Goal: Transaction & Acquisition: Obtain resource

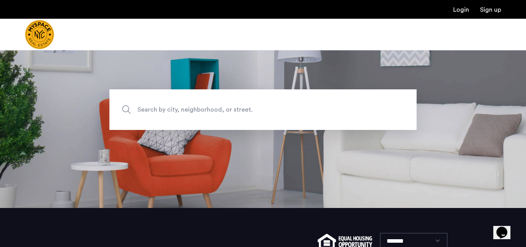
click at [223, 106] on span "Search by city, neighborhood, or street." at bounding box center [245, 109] width 215 height 11
click at [223, 106] on input "Search by city, neighborhood, or street." at bounding box center [262, 109] width 307 height 41
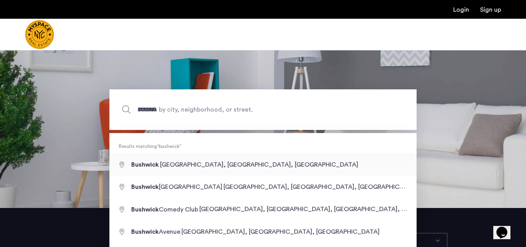
type input "**********"
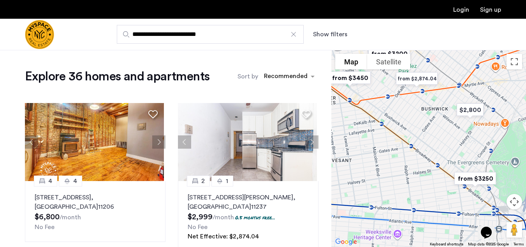
drag, startPoint x: 487, startPoint y: 183, endPoint x: 465, endPoint y: 155, distance: 35.7
click at [465, 155] on div at bounding box center [429, 148] width 195 height 197
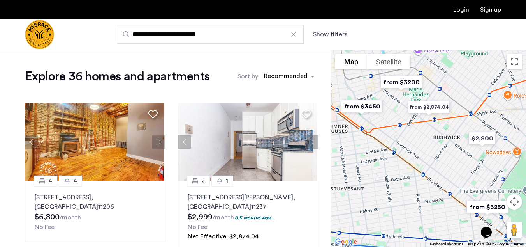
drag, startPoint x: 455, startPoint y: 151, endPoint x: 467, endPoint y: 182, distance: 33.2
click at [467, 182] on div at bounding box center [429, 148] width 195 height 197
click at [334, 33] on button "Show filters" at bounding box center [330, 34] width 34 height 9
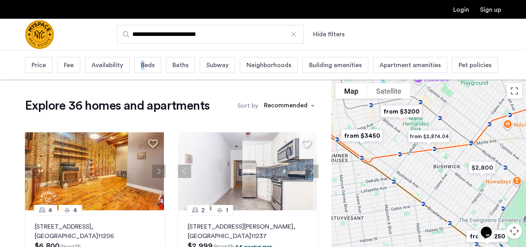
click at [143, 65] on span "Beds" at bounding box center [148, 64] width 14 height 9
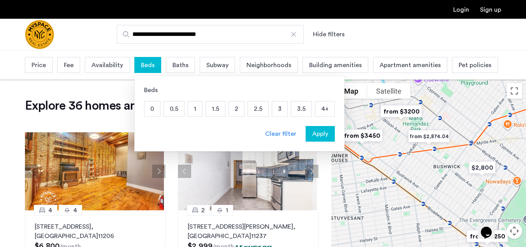
click at [319, 107] on p "4+" at bounding box center [325, 108] width 19 height 15
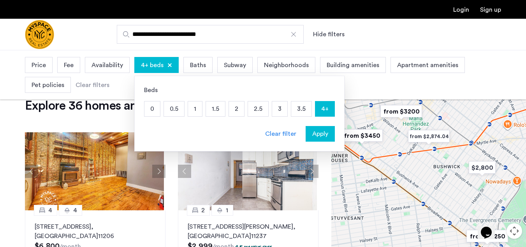
click at [319, 131] on span "Apply" at bounding box center [320, 133] width 16 height 9
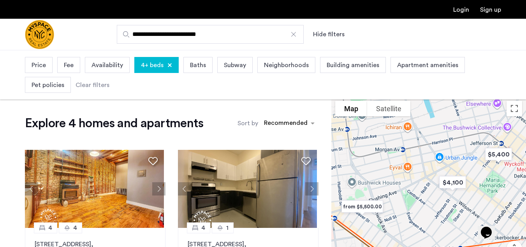
click at [275, 66] on span "Neighborhoods" at bounding box center [286, 64] width 45 height 9
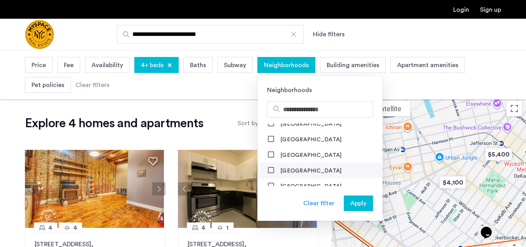
scroll to position [156, 0]
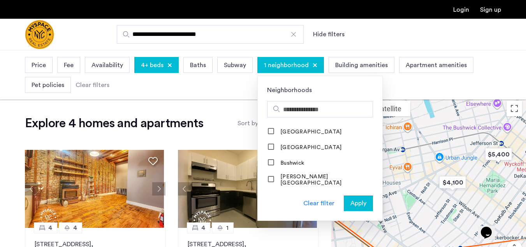
click at [362, 203] on span "Apply" at bounding box center [359, 202] width 16 height 9
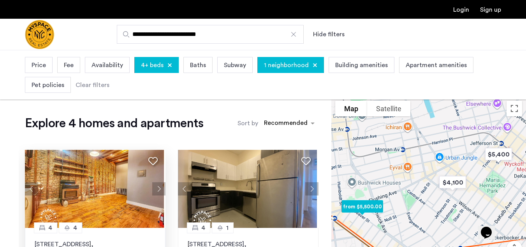
scroll to position [39, 0]
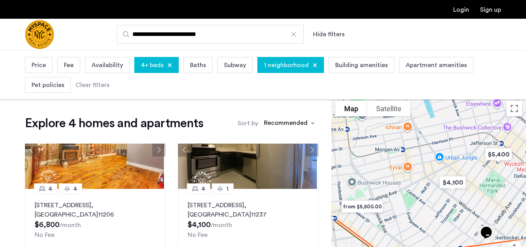
click at [42, 67] on span "Price" at bounding box center [39, 64] width 14 height 9
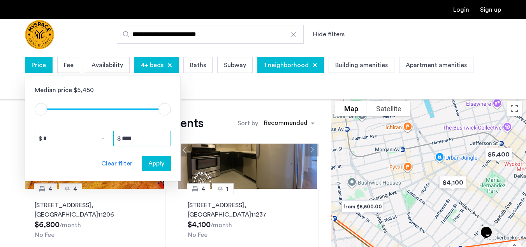
click at [140, 136] on input "****" at bounding box center [142, 139] width 58 height 16
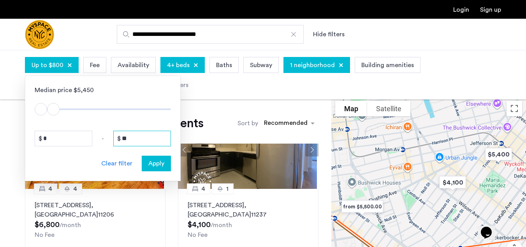
type input "*"
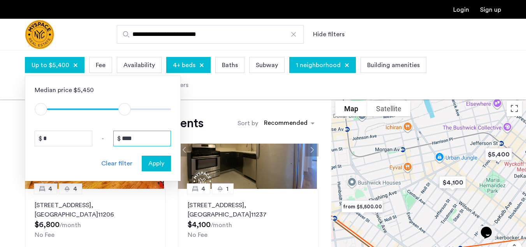
type input "****"
click at [158, 163] on span "Apply" at bounding box center [156, 163] width 16 height 9
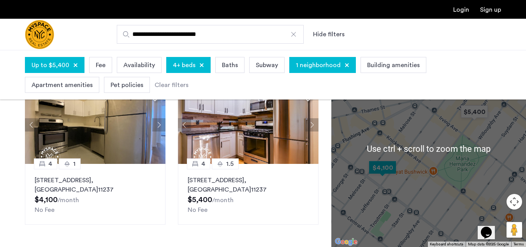
scroll to position [78, 0]
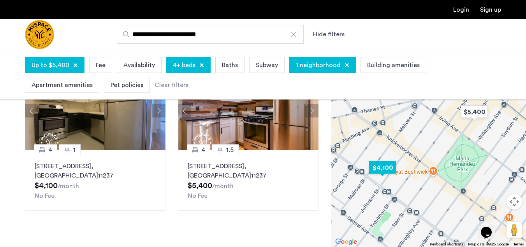
click at [381, 168] on img "$4,100" at bounding box center [382, 167] width 39 height 24
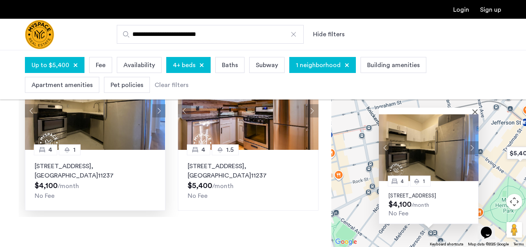
click at [68, 138] on img at bounding box center [94, 111] width 141 height 78
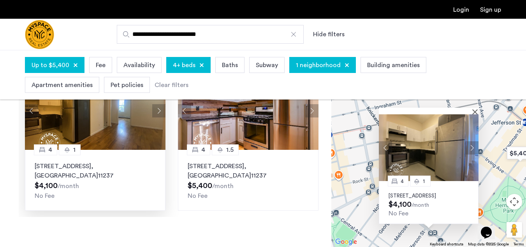
click at [474, 142] on button "Next apartment" at bounding box center [472, 147] width 13 height 13
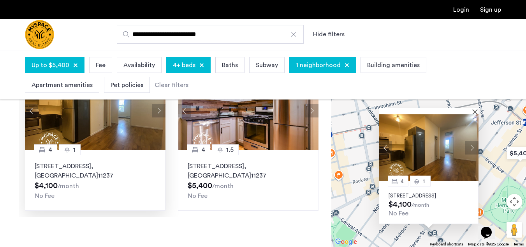
click at [440, 145] on img at bounding box center [429, 147] width 100 height 67
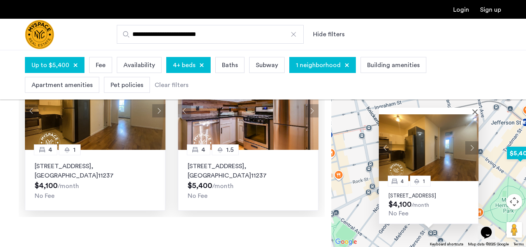
click at [213, 128] on img at bounding box center [248, 111] width 141 height 78
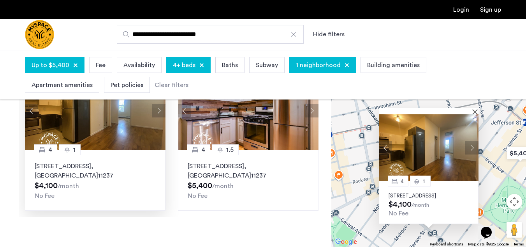
click at [48, 166] on p "229 Jefferson St, Unit 3F, Brooklyn , NY 11237" at bounding box center [95, 170] width 121 height 19
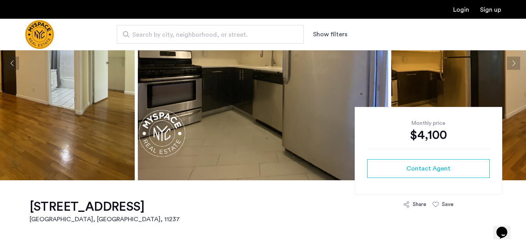
scroll to position [78, 0]
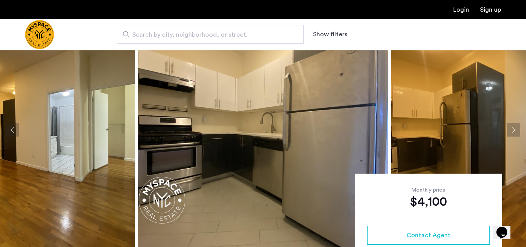
scroll to position [39, 0]
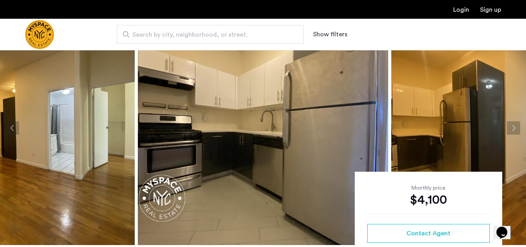
click at [513, 125] on button "Next apartment" at bounding box center [513, 127] width 13 height 13
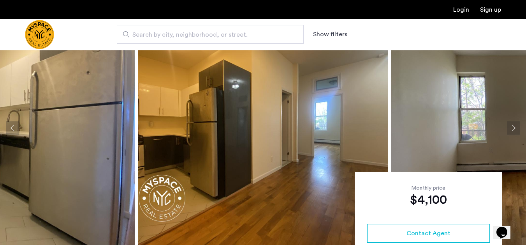
click at [513, 125] on button "Next apartment" at bounding box center [513, 127] width 13 height 13
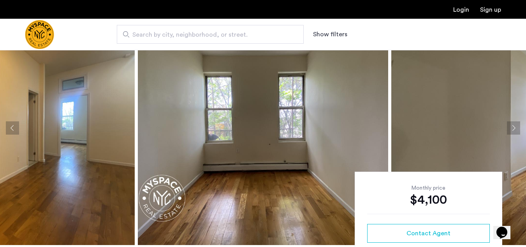
click at [513, 125] on button "Next apartment" at bounding box center [513, 127] width 13 height 13
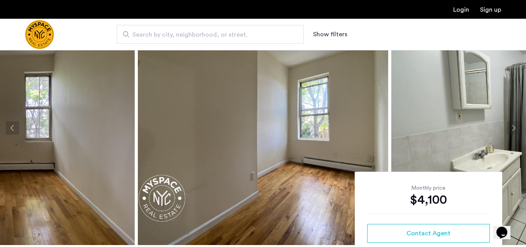
click at [513, 125] on button "Next apartment" at bounding box center [513, 127] width 13 height 13
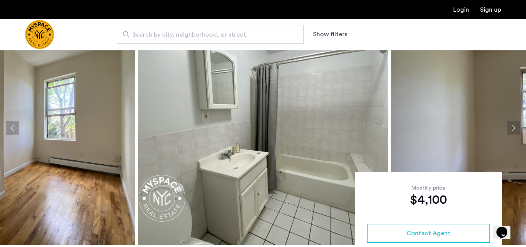
click at [513, 125] on button "Next apartment" at bounding box center [513, 127] width 13 height 13
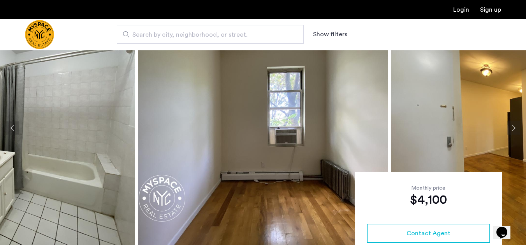
click at [513, 125] on button "Next apartment" at bounding box center [513, 127] width 13 height 13
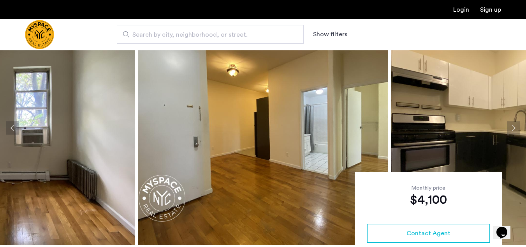
click at [513, 125] on button "Next apartment" at bounding box center [513, 127] width 13 height 13
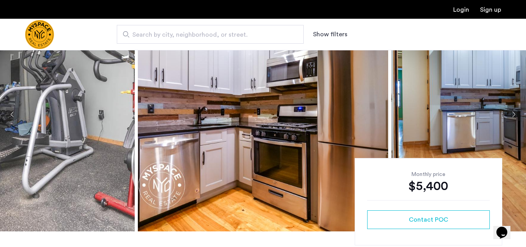
scroll to position [39, 0]
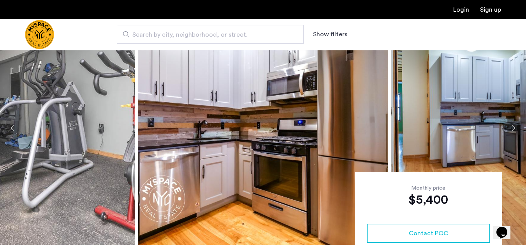
click at [510, 128] on button "Next apartment" at bounding box center [513, 127] width 13 height 13
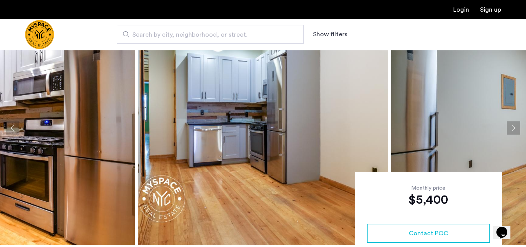
click at [510, 128] on button "Next apartment" at bounding box center [513, 127] width 13 height 13
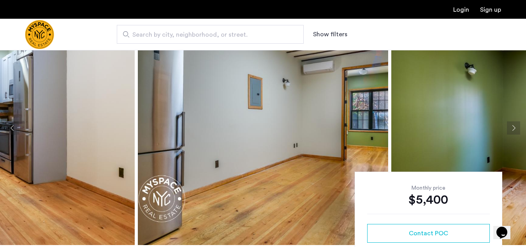
click at [510, 128] on button "Next apartment" at bounding box center [513, 127] width 13 height 13
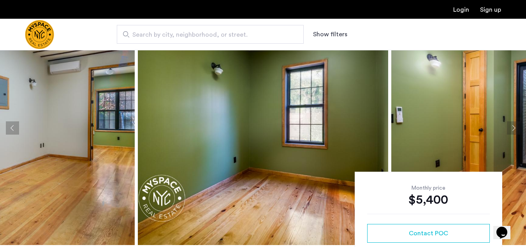
click at [510, 128] on button "Next apartment" at bounding box center [513, 127] width 13 height 13
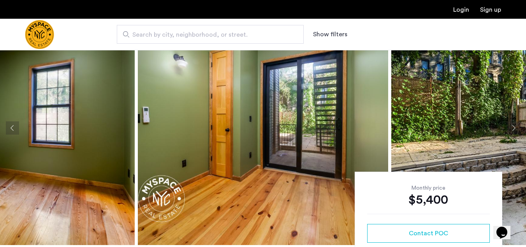
click at [510, 128] on button "Next apartment" at bounding box center [513, 127] width 13 height 13
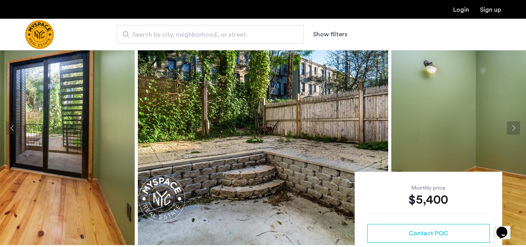
click at [510, 128] on button "Next apartment" at bounding box center [513, 127] width 13 height 13
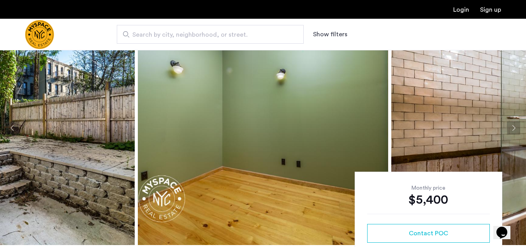
click at [510, 128] on button "Next apartment" at bounding box center [513, 127] width 13 height 13
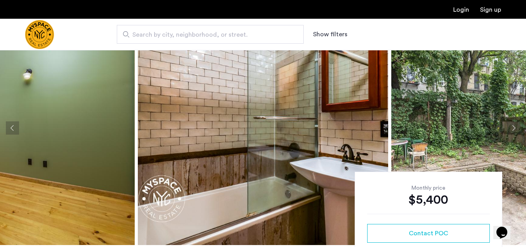
click at [510, 128] on button "Next apartment" at bounding box center [513, 127] width 13 height 13
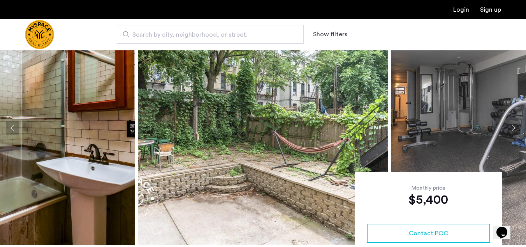
click at [510, 128] on button "Next apartment" at bounding box center [513, 127] width 13 height 13
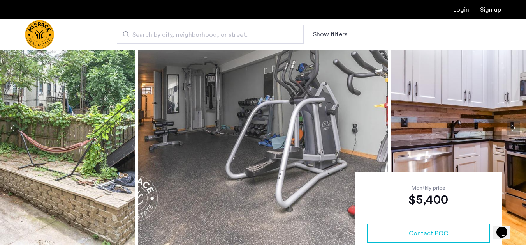
click at [510, 128] on button "Next apartment" at bounding box center [513, 127] width 13 height 13
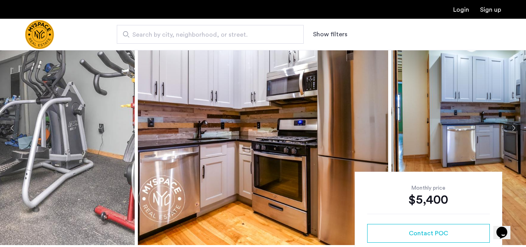
click at [510, 128] on button "Next apartment" at bounding box center [513, 127] width 13 height 13
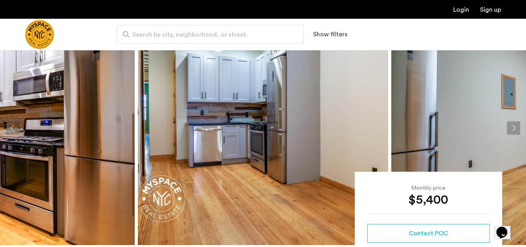
click at [510, 128] on button "Next apartment" at bounding box center [513, 127] width 13 height 13
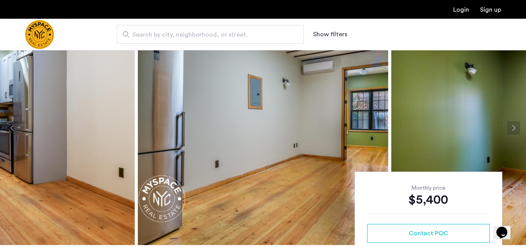
click at [510, 128] on button "Next apartment" at bounding box center [513, 127] width 13 height 13
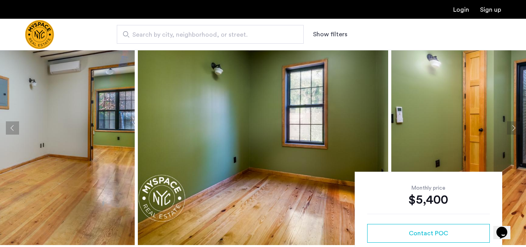
click at [510, 128] on button "Next apartment" at bounding box center [513, 127] width 13 height 13
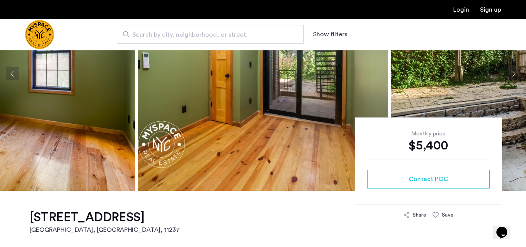
scroll to position [78, 0]
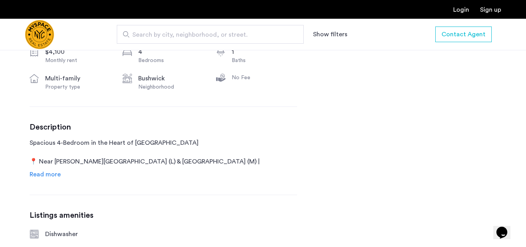
scroll to position [312, 0]
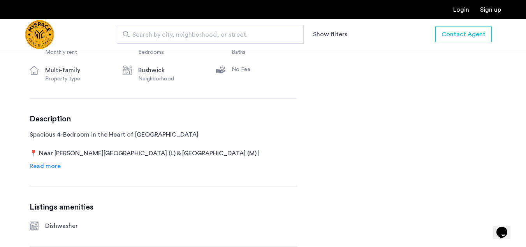
click at [48, 166] on span "Read more" at bounding box center [45, 166] width 31 height 6
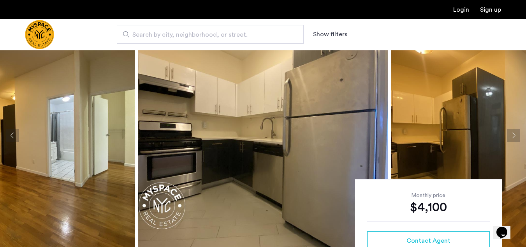
scroll to position [0, 0]
